Goal: Task Accomplishment & Management: Use online tool/utility

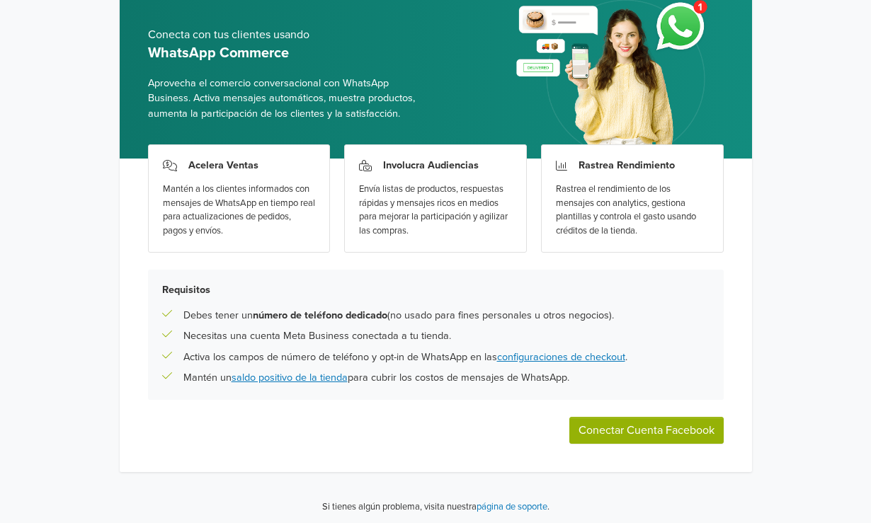
scroll to position [78, 0]
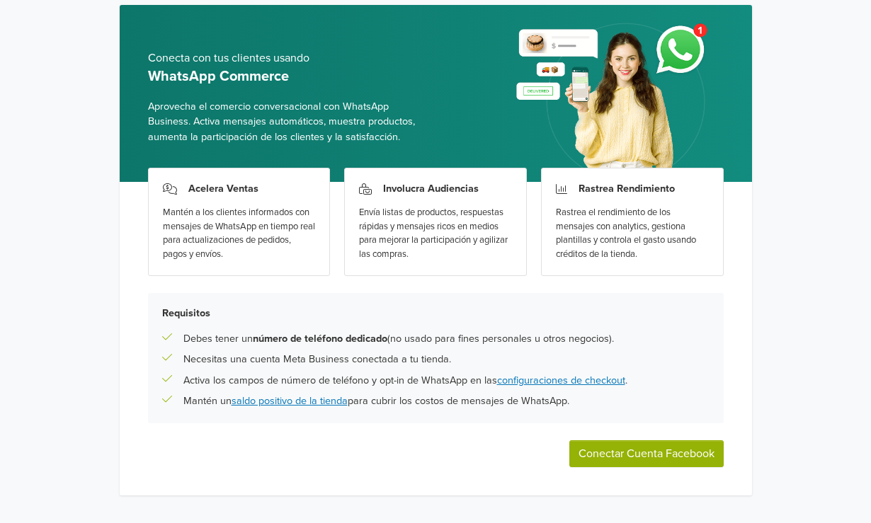
scroll to position [78, 0]
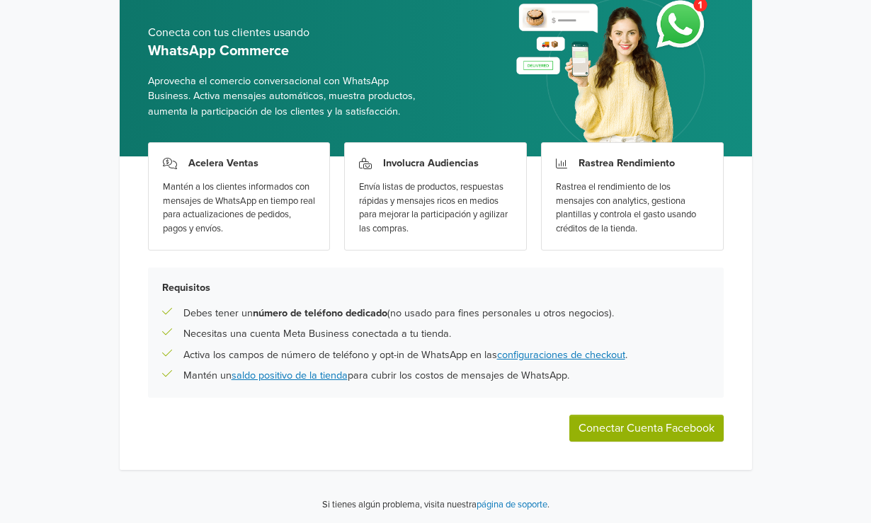
click at [596, 415] on button "Conectar Cuenta Facebook" at bounding box center [646, 428] width 154 height 27
click at [64, 115] on div "WhatsApp Commerce Conecta con tus clientes usando WhatsApp Commerce Aprovecha e…" at bounding box center [435, 223] width 871 height 602
